Goal: Communication & Community: Answer question/provide support

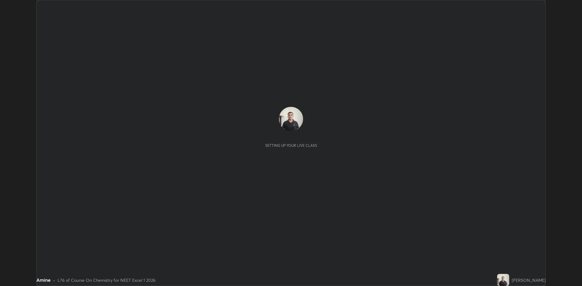
scroll to position [286, 582]
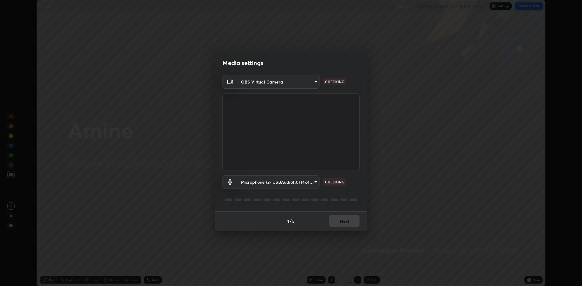
type input "f15db0baa701c4a62f1bde0adb77f765ad890decabc36671db508f0349ef2741"
type input "b330b5333c314d440cb7a677ea10aa29aba45f09d3d647a4a9ae05fbb864c315"
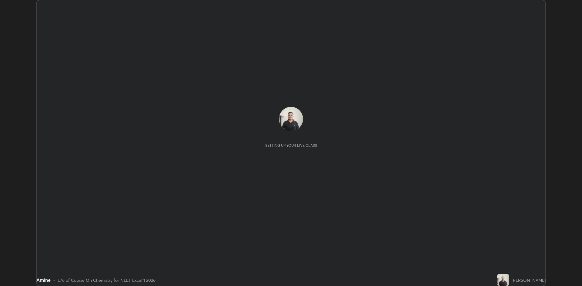
scroll to position [286, 582]
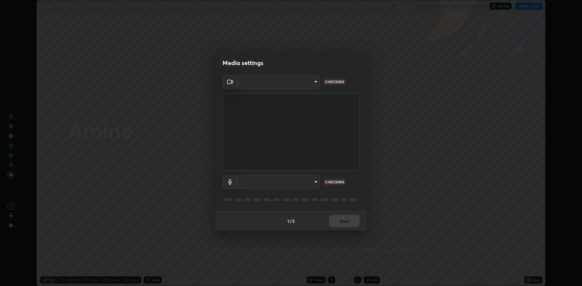
type input "f15db0baa701c4a62f1bde0adb77f765ad890decabc36671db508f0349ef2741"
type input "b330b5333c314d440cb7a677ea10aa29aba45f09d3d647a4a9ae05fbb864c315"
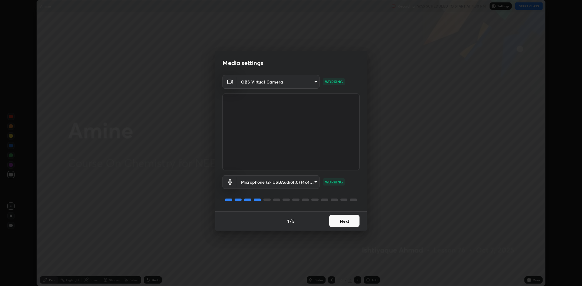
click at [342, 222] on button "Next" at bounding box center [344, 221] width 30 height 12
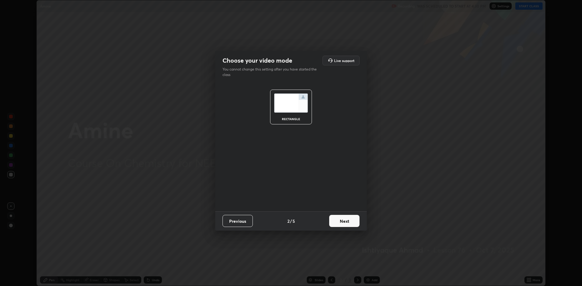
click at [347, 222] on button "Next" at bounding box center [344, 221] width 30 height 12
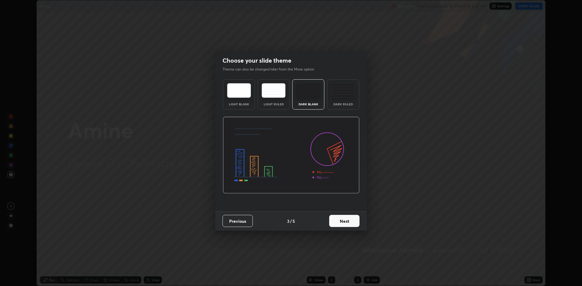
click at [346, 222] on button "Next" at bounding box center [344, 221] width 30 height 12
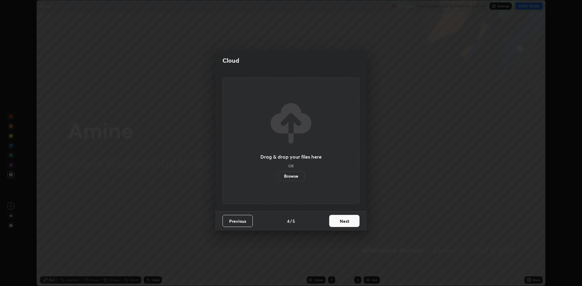
click at [347, 222] on button "Next" at bounding box center [344, 221] width 30 height 12
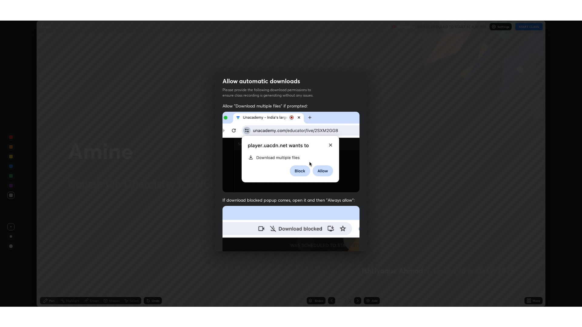
scroll to position [123, 0]
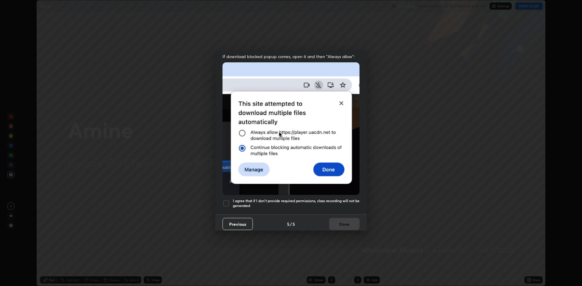
click at [225, 200] on div at bounding box center [226, 203] width 7 height 7
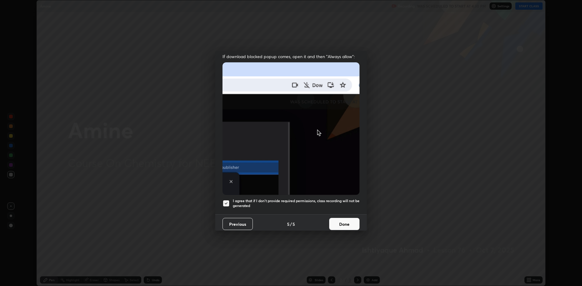
click at [340, 221] on button "Done" at bounding box center [344, 224] width 30 height 12
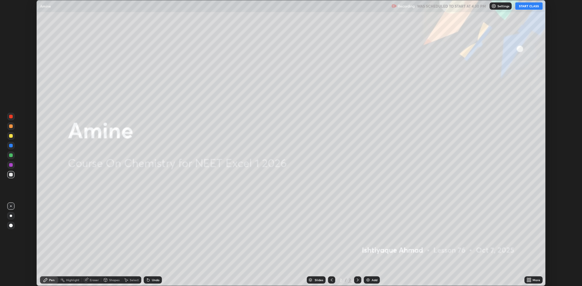
click at [522, 8] on button "START CLASS" at bounding box center [528, 5] width 27 height 7
click at [528, 279] on icon at bounding box center [528, 280] width 2 height 2
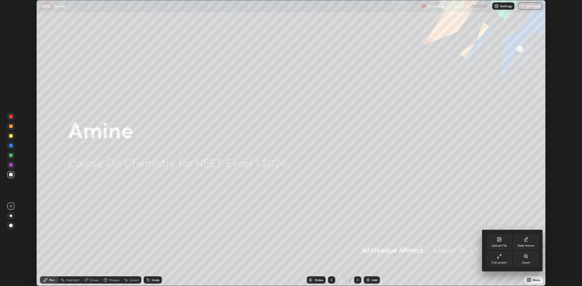
click at [499, 259] on div "Full screen" at bounding box center [499, 259] width 24 height 15
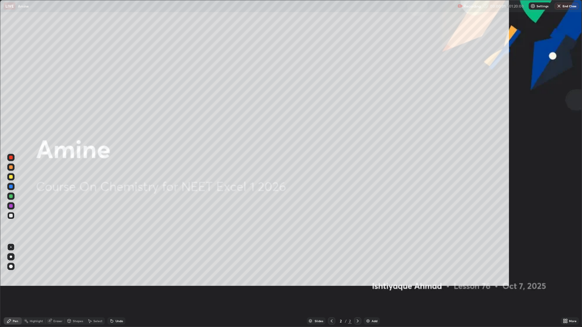
scroll to position [327, 582]
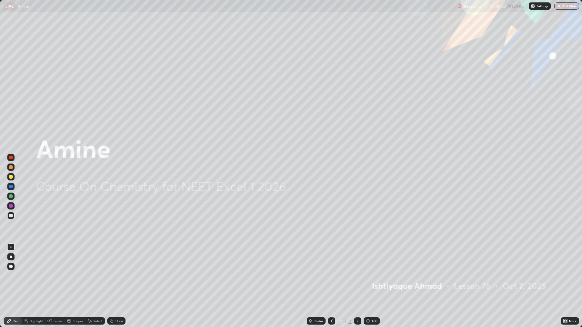
click at [374, 286] on div "Add" at bounding box center [375, 321] width 6 height 3
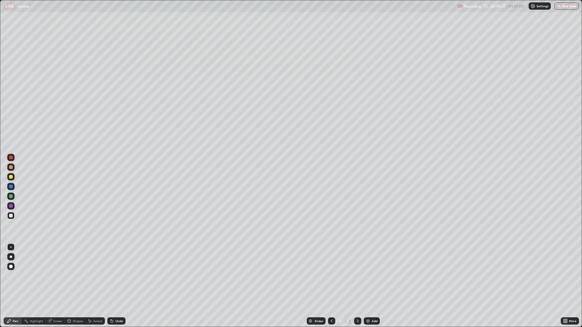
click at [10, 178] on div at bounding box center [11, 177] width 4 height 4
click at [12, 216] on div at bounding box center [11, 216] width 4 height 4
click at [12, 197] on div at bounding box center [11, 197] width 4 height 4
click at [372, 286] on div "Add" at bounding box center [375, 321] width 6 height 3
click at [9, 177] on div at bounding box center [10, 176] width 7 height 7
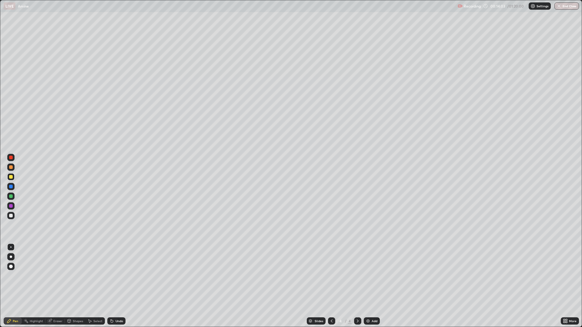
click at [12, 216] on div at bounding box center [11, 216] width 4 height 4
click at [9, 216] on div at bounding box center [11, 216] width 4 height 4
click at [372, 286] on div "Add" at bounding box center [375, 321] width 6 height 3
click at [331, 286] on icon at bounding box center [332, 321] width 2 height 3
click at [331, 286] on icon at bounding box center [331, 321] width 5 height 5
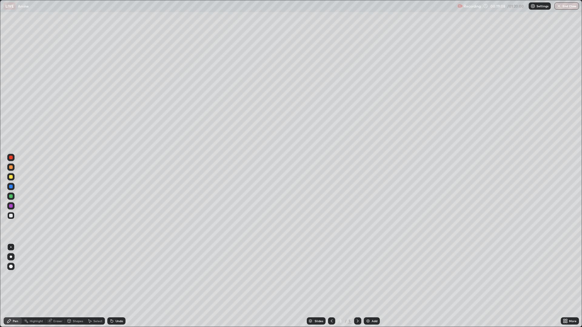
click at [368, 286] on img at bounding box center [368, 321] width 5 height 5
click at [328, 286] on div at bounding box center [331, 321] width 7 height 7
click at [357, 286] on icon at bounding box center [357, 321] width 5 height 5
click at [329, 286] on icon at bounding box center [331, 321] width 5 height 5
click at [331, 286] on icon at bounding box center [331, 321] width 5 height 5
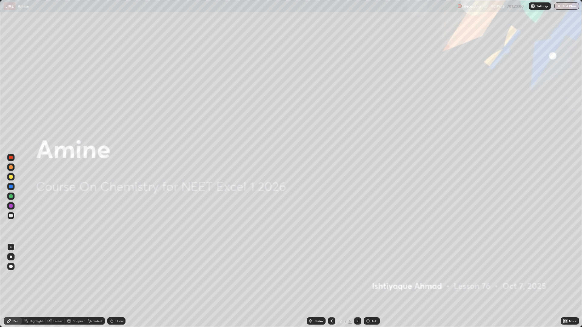
click at [357, 286] on icon at bounding box center [357, 321] width 5 height 5
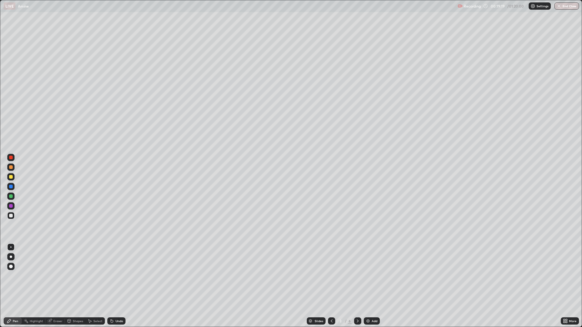
click at [357, 286] on icon at bounding box center [357, 321] width 5 height 5
click at [356, 286] on icon at bounding box center [357, 321] width 5 height 5
click at [368, 286] on img at bounding box center [368, 321] width 5 height 5
click at [10, 216] on div at bounding box center [11, 216] width 4 height 4
click at [9, 177] on div at bounding box center [11, 177] width 4 height 4
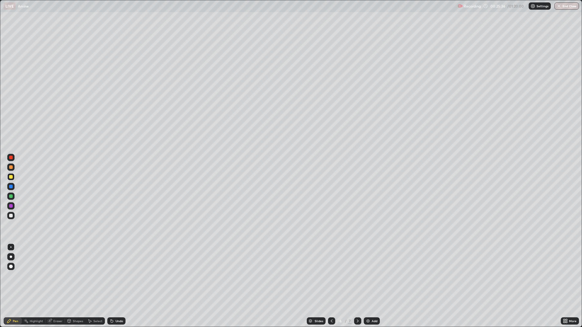
click at [11, 178] on div at bounding box center [11, 177] width 4 height 4
click at [11, 216] on div at bounding box center [11, 216] width 4 height 4
click at [10, 177] on div at bounding box center [11, 177] width 4 height 4
click at [10, 215] on div at bounding box center [11, 216] width 4 height 4
click at [60, 286] on div "Eraser" at bounding box center [57, 321] width 9 height 3
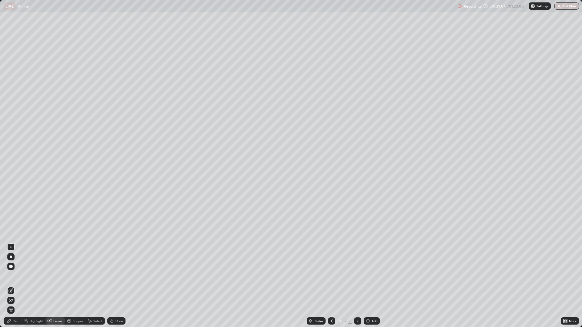
click at [11, 286] on icon at bounding box center [10, 291] width 5 height 5
click at [12, 286] on icon at bounding box center [11, 290] width 3 height 3
click at [18, 286] on div "Pen" at bounding box center [13, 321] width 18 height 7
click at [14, 179] on div at bounding box center [10, 176] width 7 height 7
click at [13, 217] on div at bounding box center [10, 215] width 7 height 7
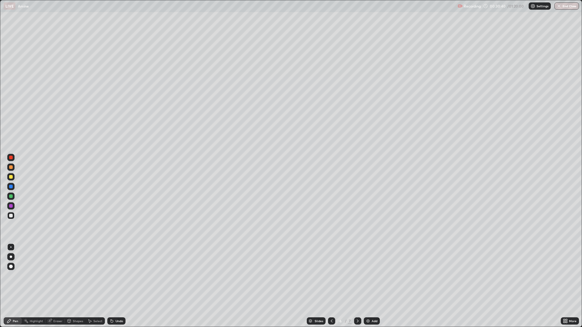
click at [10, 197] on div at bounding box center [11, 197] width 4 height 4
click at [11, 178] on div at bounding box center [11, 177] width 4 height 4
click at [59, 286] on div "Eraser" at bounding box center [57, 321] width 9 height 3
click at [16, 286] on div "Pen" at bounding box center [15, 321] width 5 height 3
click at [369, 286] on img at bounding box center [368, 321] width 5 height 5
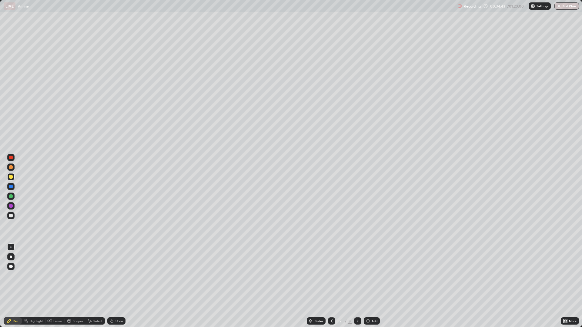
click at [11, 197] on div at bounding box center [11, 197] width 4 height 4
click at [12, 215] on div at bounding box center [11, 216] width 4 height 4
click at [55, 286] on div "Eraser" at bounding box center [57, 321] width 9 height 3
click at [12, 286] on icon at bounding box center [10, 291] width 5 height 5
click at [16, 286] on div "Pen" at bounding box center [13, 321] width 18 height 7
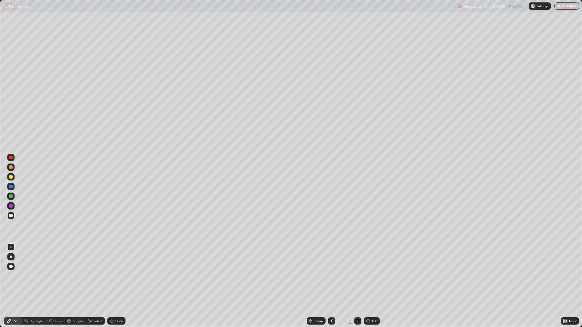
click at [370, 286] on img at bounding box center [368, 321] width 5 height 5
click at [331, 286] on icon at bounding box center [331, 321] width 5 height 5
click at [328, 286] on div at bounding box center [331, 321] width 7 height 7
click at [354, 286] on div at bounding box center [357, 321] width 7 height 7
click at [11, 197] on div at bounding box center [11, 197] width 4 height 4
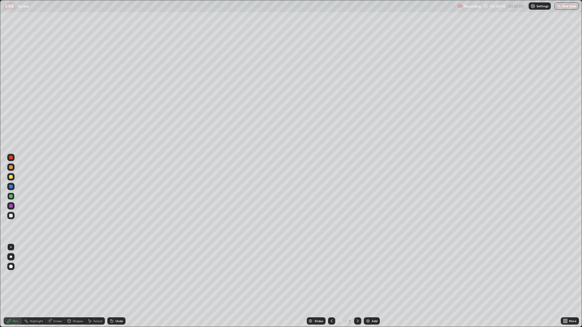
click at [369, 286] on img at bounding box center [368, 321] width 5 height 5
click at [10, 178] on div at bounding box center [11, 177] width 4 height 4
click at [12, 215] on div at bounding box center [11, 216] width 4 height 4
click at [10, 216] on div at bounding box center [11, 216] width 4 height 4
click at [10, 177] on div at bounding box center [11, 177] width 4 height 4
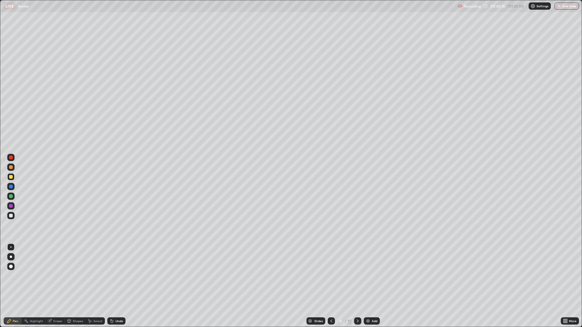
click at [10, 215] on div at bounding box center [11, 216] width 4 height 4
click at [11, 216] on div at bounding box center [11, 216] width 4 height 4
click at [10, 196] on div at bounding box center [11, 197] width 4 height 4
click at [10, 215] on div at bounding box center [11, 216] width 4 height 4
click at [12, 178] on div at bounding box center [11, 177] width 4 height 4
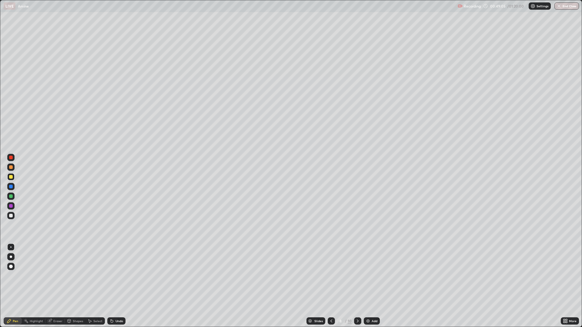
click at [10, 217] on div at bounding box center [11, 216] width 4 height 4
click at [373, 286] on div "Add" at bounding box center [372, 321] width 16 height 7
click at [11, 178] on div at bounding box center [11, 177] width 4 height 4
click at [11, 216] on div at bounding box center [11, 216] width 4 height 4
click at [55, 286] on div "Eraser" at bounding box center [57, 321] width 9 height 3
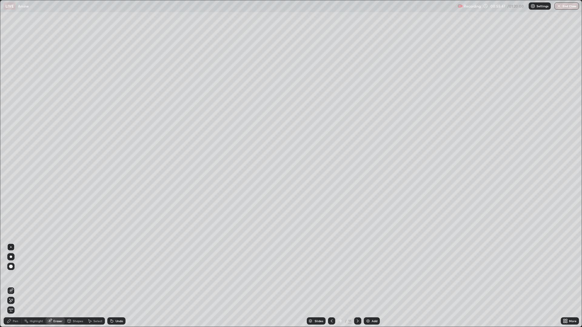
click at [12, 286] on icon at bounding box center [10, 291] width 5 height 5
click at [14, 286] on div "Pen" at bounding box center [15, 321] width 5 height 3
click at [12, 178] on div at bounding box center [11, 177] width 4 height 4
click at [54, 286] on div "Eraser" at bounding box center [57, 321] width 9 height 3
click at [12, 286] on icon at bounding box center [10, 291] width 5 height 5
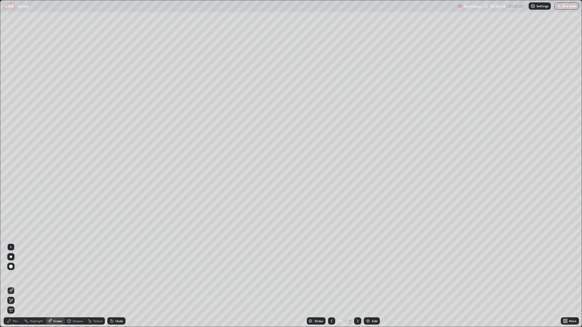
click at [18, 286] on div "Pen" at bounding box center [15, 321] width 5 height 3
click at [12, 216] on div at bounding box center [11, 216] width 4 height 4
click at [370, 286] on div "Add" at bounding box center [372, 321] width 16 height 7
click at [330, 286] on icon at bounding box center [331, 321] width 5 height 5
click at [368, 286] on img at bounding box center [368, 321] width 5 height 5
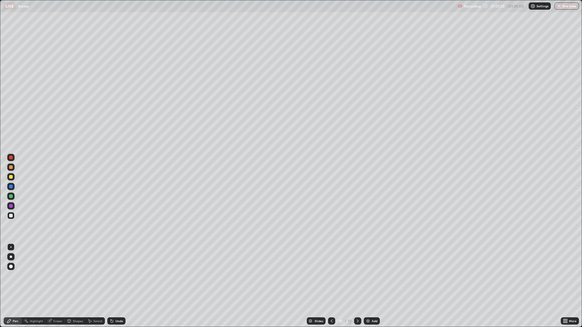
click at [11, 196] on div at bounding box center [11, 197] width 4 height 4
click at [11, 179] on div at bounding box center [11, 177] width 4 height 4
click at [58, 286] on div "Eraser" at bounding box center [57, 321] width 9 height 3
click at [12, 286] on icon at bounding box center [10, 291] width 5 height 5
click at [16, 286] on div "Pen" at bounding box center [15, 321] width 5 height 3
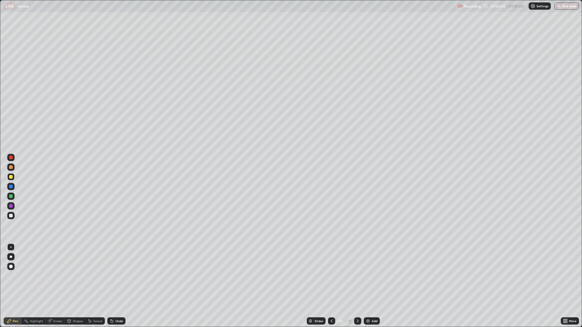
click at [15, 286] on div "Pen" at bounding box center [15, 321] width 5 height 3
click at [11, 186] on div at bounding box center [11, 187] width 4 height 4
click at [11, 216] on div at bounding box center [11, 216] width 4 height 4
click at [571, 8] on button "End Class" at bounding box center [566, 5] width 25 height 7
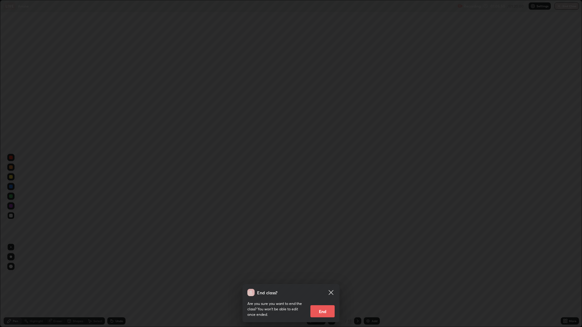
click at [331, 286] on button "End" at bounding box center [322, 312] width 24 height 12
